Goal: Transaction & Acquisition: Purchase product/service

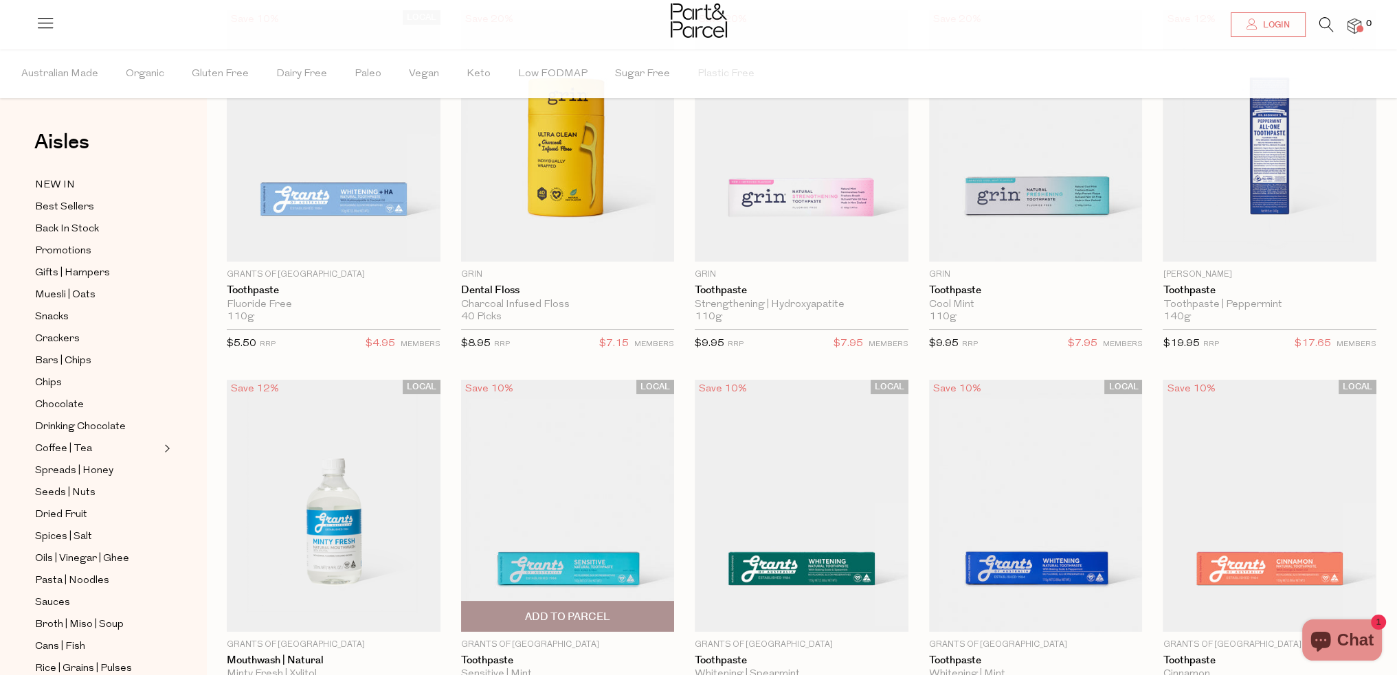
scroll to position [137, 0]
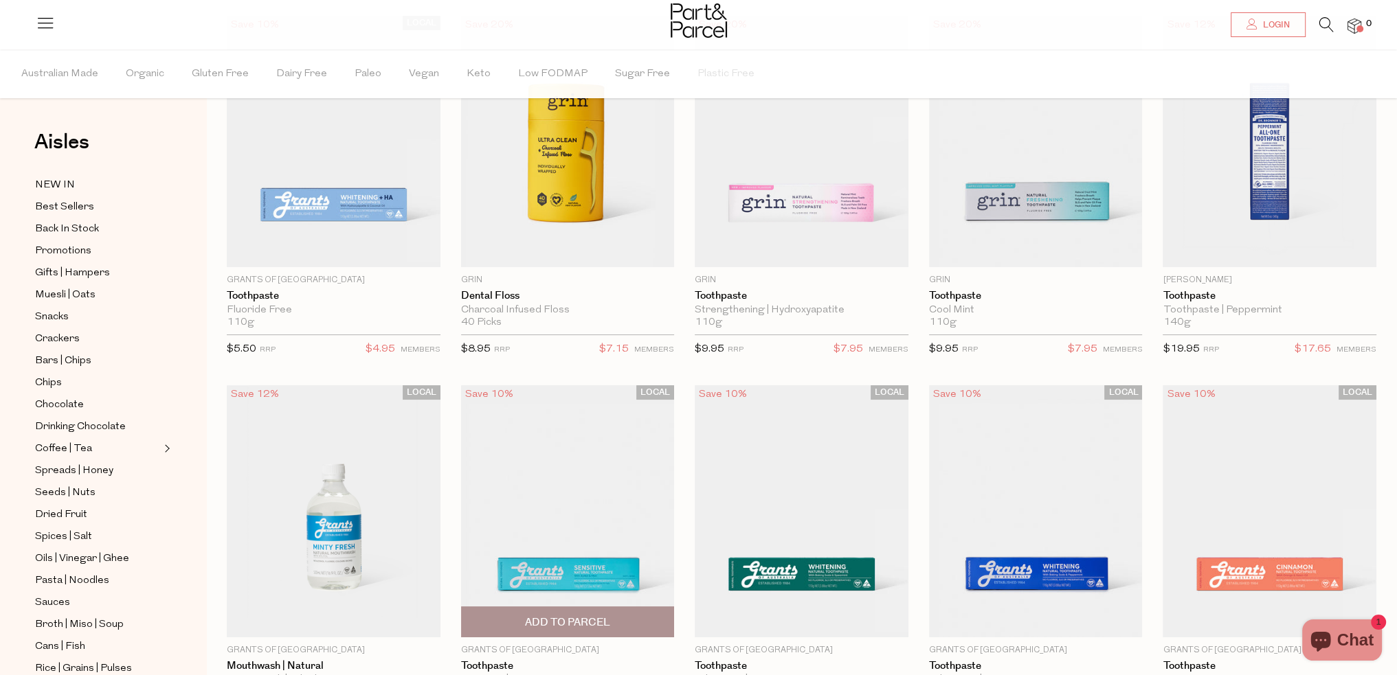
click at [603, 563] on img at bounding box center [568, 511] width 214 height 252
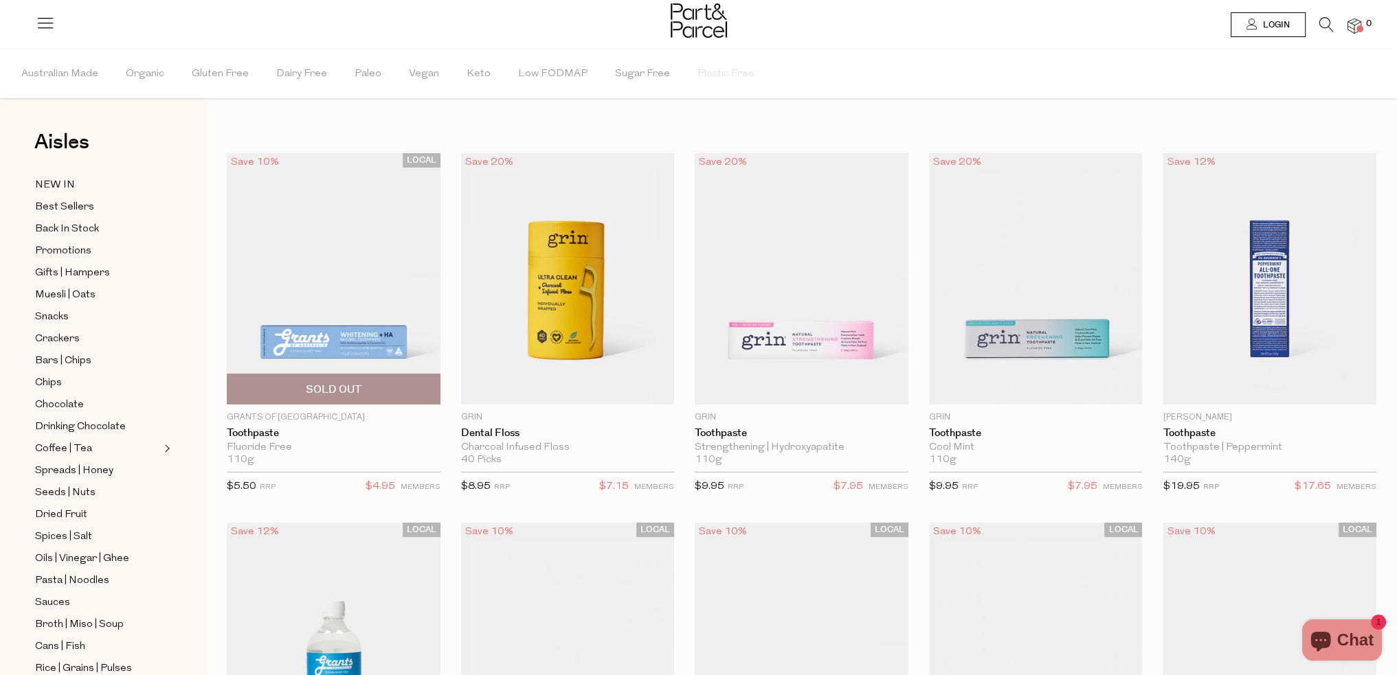
click at [344, 331] on img at bounding box center [334, 279] width 214 height 252
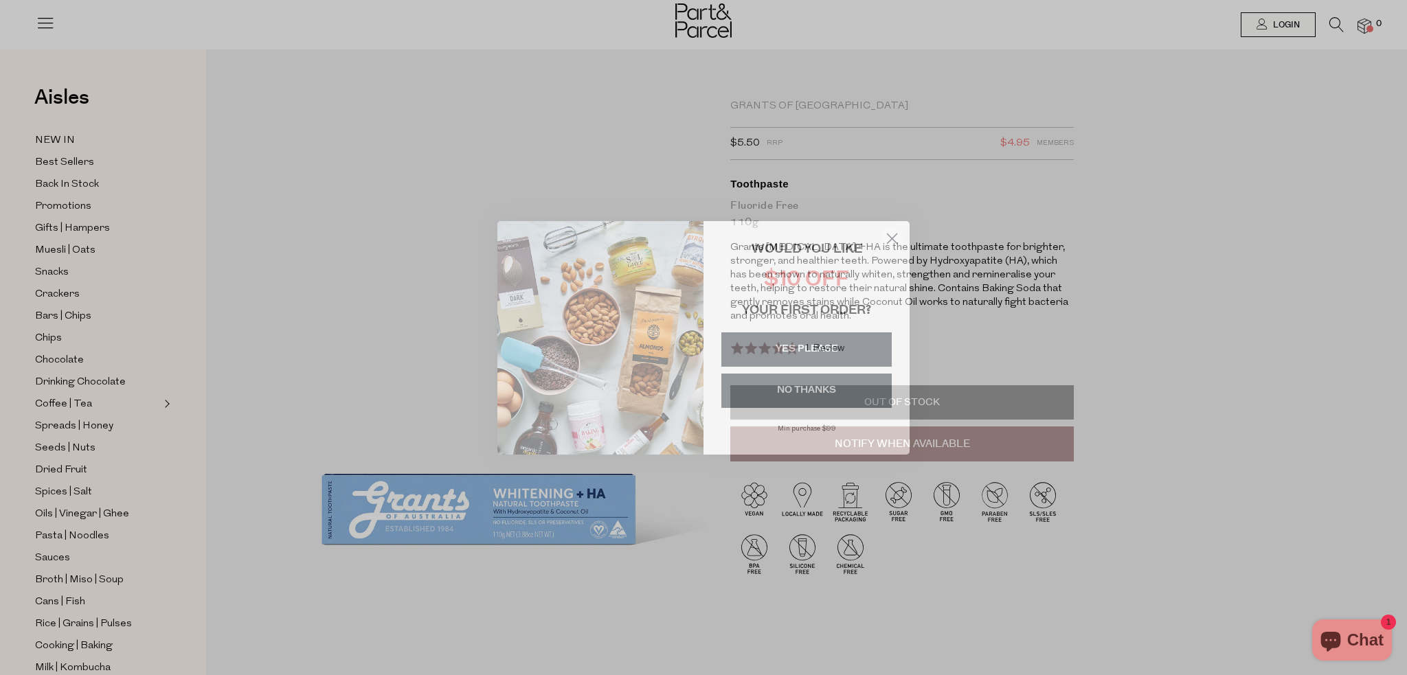
click at [831, 385] on button "NO THANKS" at bounding box center [807, 391] width 170 height 34
